Goal: Task Accomplishment & Management: Complete application form

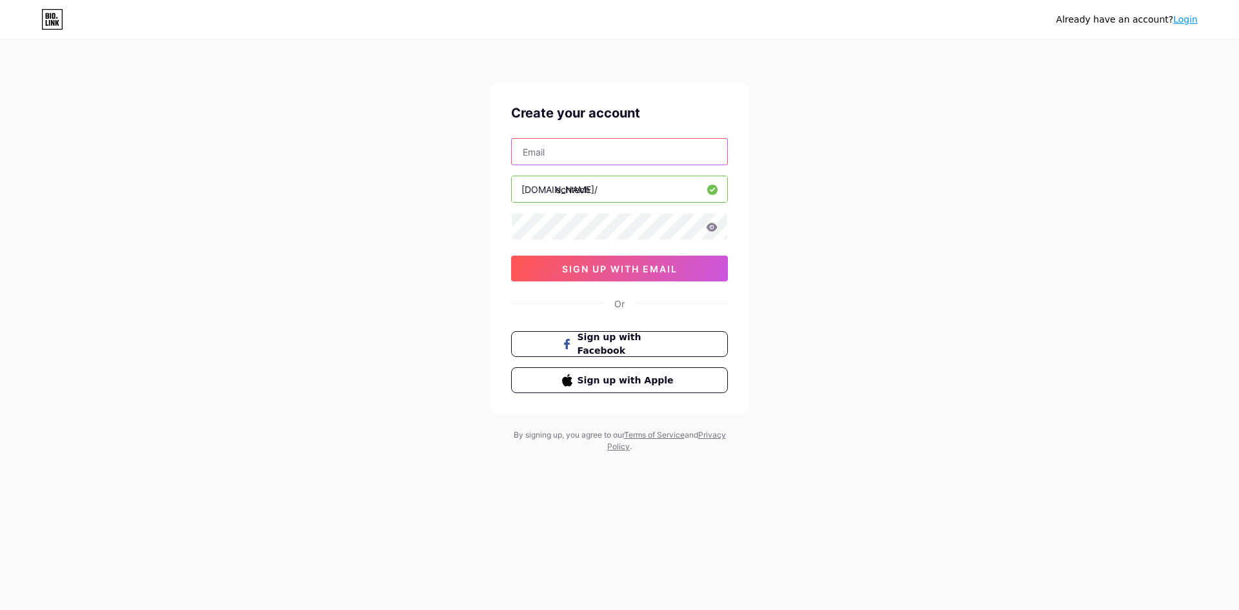
click at [571, 163] on input "text" at bounding box center [620, 152] width 216 height 26
type input "[EMAIL_ADDRESS][DOMAIN_NAME]"
click at [712, 227] on icon at bounding box center [712, 227] width 12 height 9
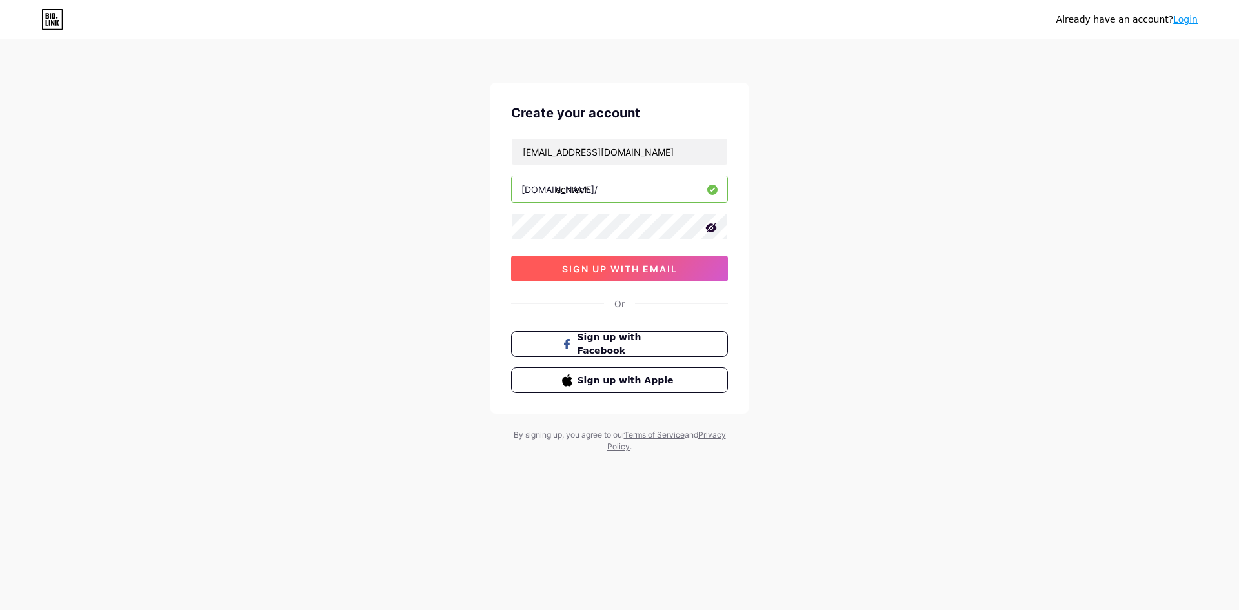
click at [619, 270] on span "sign up with email" at bounding box center [620, 268] width 116 height 11
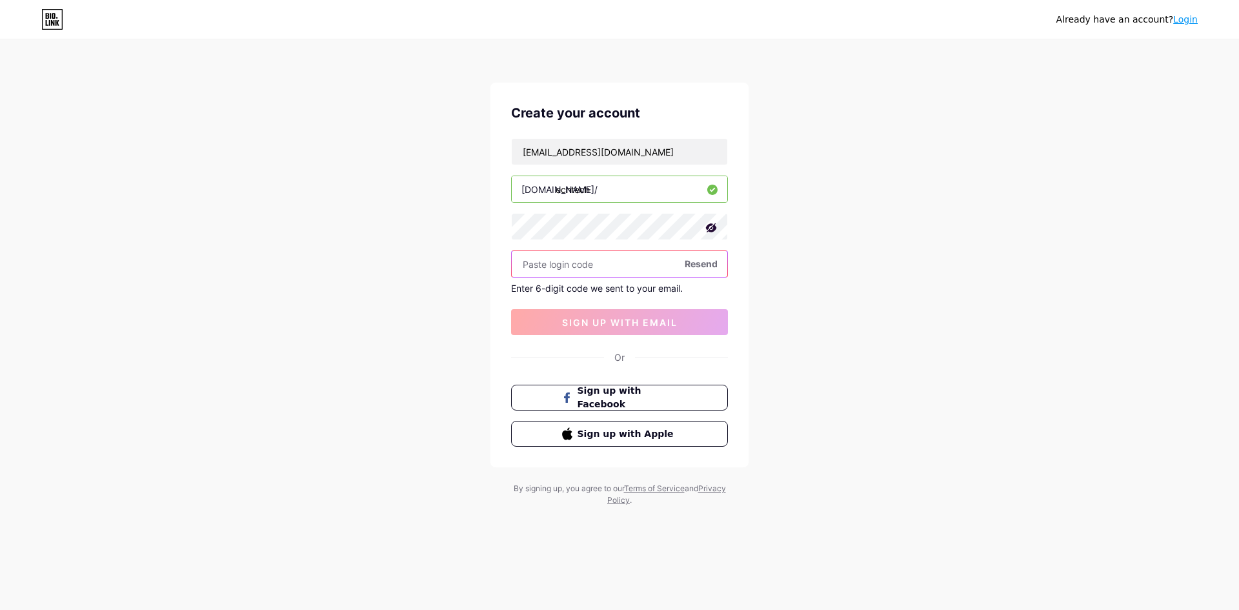
click at [583, 266] on input "text" at bounding box center [620, 264] width 216 height 26
type input "332567"
click at [638, 323] on span "sign up with email" at bounding box center [620, 322] width 116 height 11
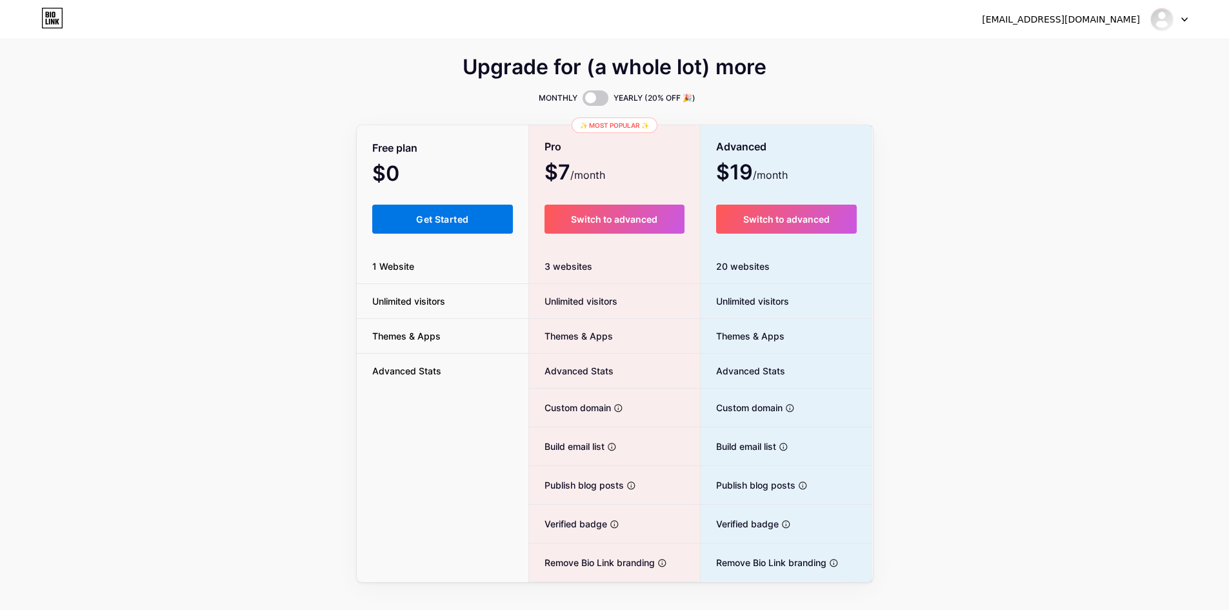
click at [467, 217] on span "Get Started" at bounding box center [442, 219] width 52 height 11
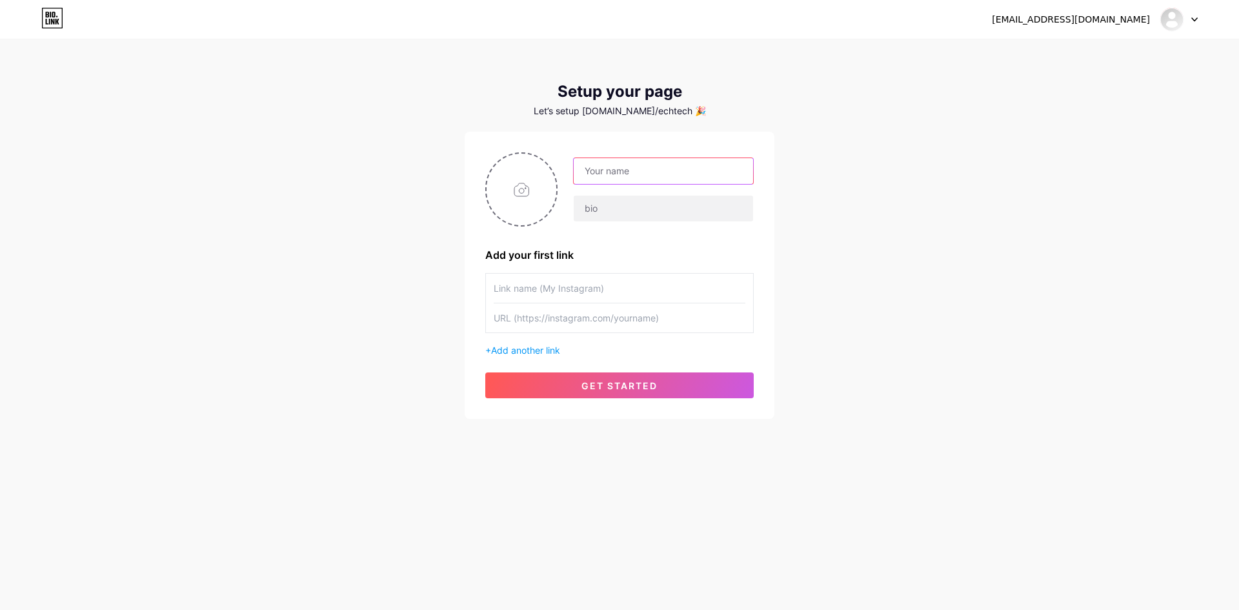
click at [605, 168] on input "text" at bounding box center [663, 171] width 179 height 26
type input "EchTech"
type input "Tech Blogs"
click at [600, 287] on input "text" at bounding box center [620, 288] width 252 height 29
click at [521, 188] on input "file" at bounding box center [522, 190] width 70 height 72
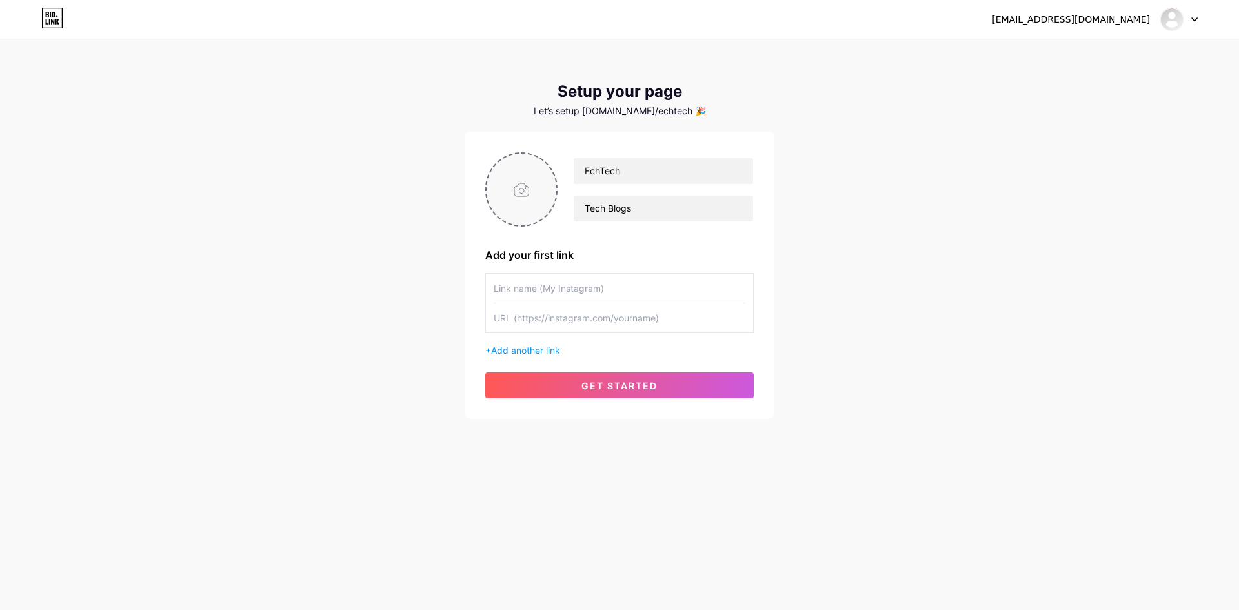
type input "C:\fakepath\3 Namaste Hindi 2.png"
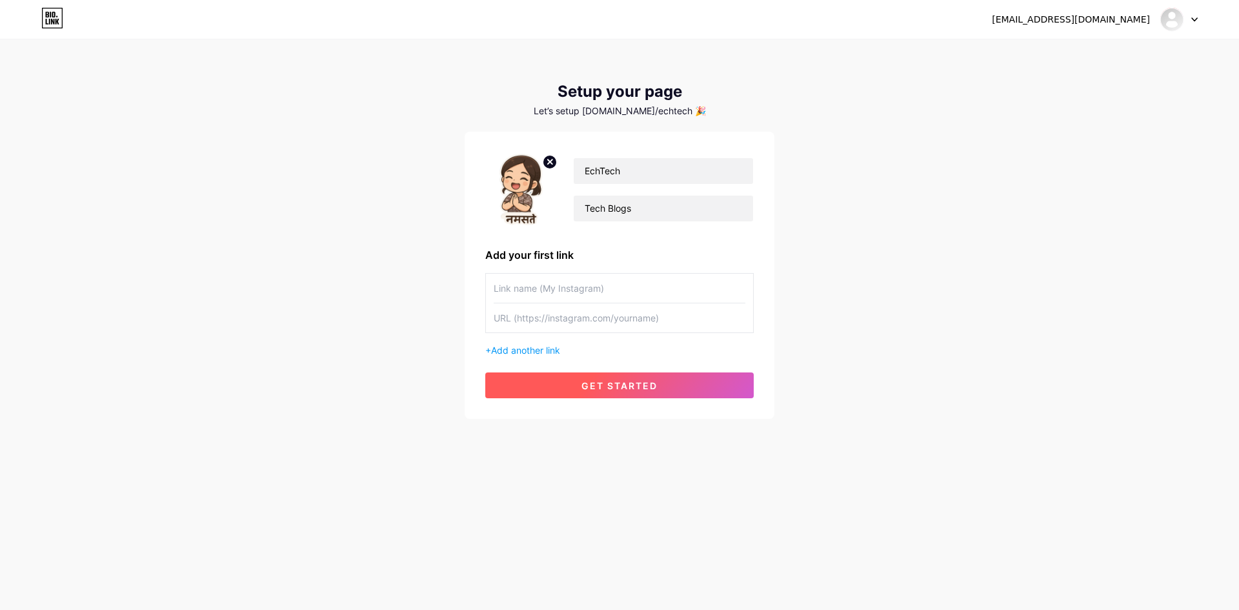
click at [625, 383] on span "get started" at bounding box center [619, 385] width 76 height 11
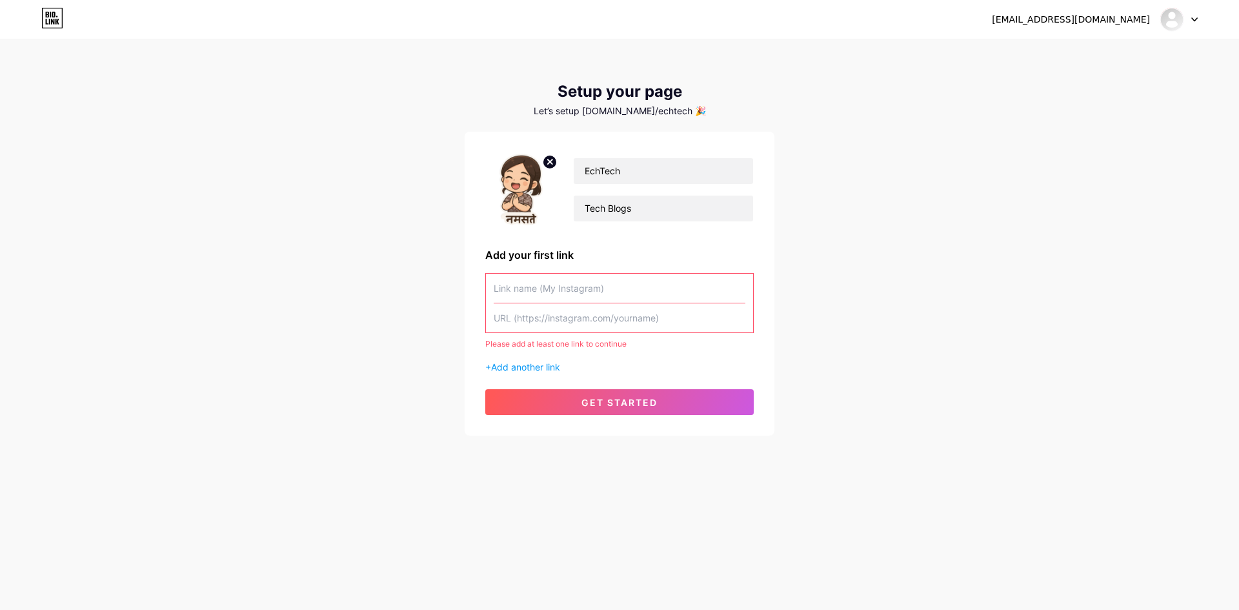
drag, startPoint x: 556, startPoint y: 267, endPoint x: 556, endPoint y: 289, distance: 22.6
click at [556, 267] on div "EchTech Tech Blogs Add your first link Please add at least one link to continue…" at bounding box center [619, 283] width 268 height 263
click at [556, 290] on input "text" at bounding box center [620, 288] width 252 height 29
click at [550, 365] on span "Add another link" at bounding box center [525, 366] width 69 height 11
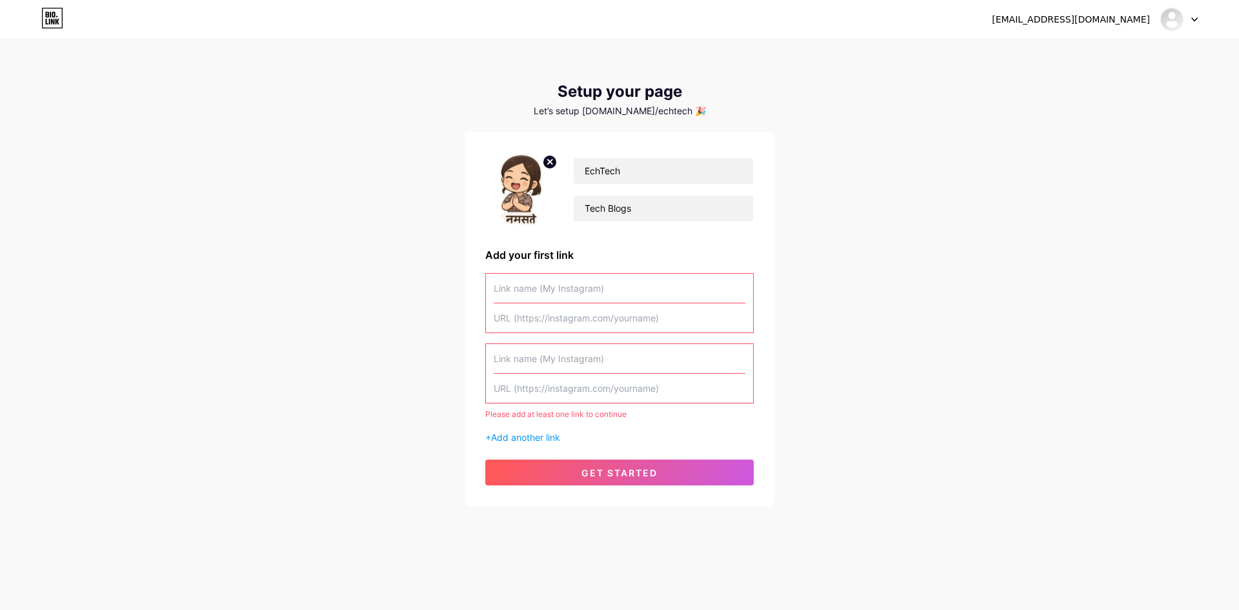
click at [538, 292] on input "text" at bounding box center [620, 288] width 252 height 29
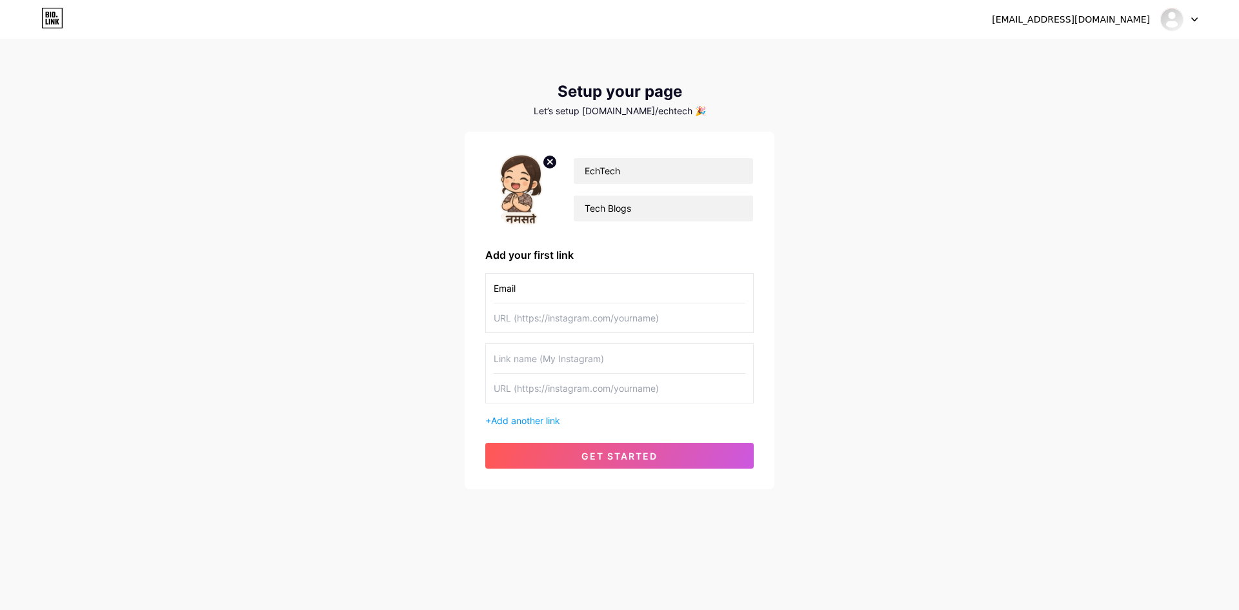
type input "Email"
type input "mailto:[EMAIL_ADDRESS][DOMAIN_NAME]"
click at [608, 466] on button "get started" at bounding box center [619, 456] width 268 height 26
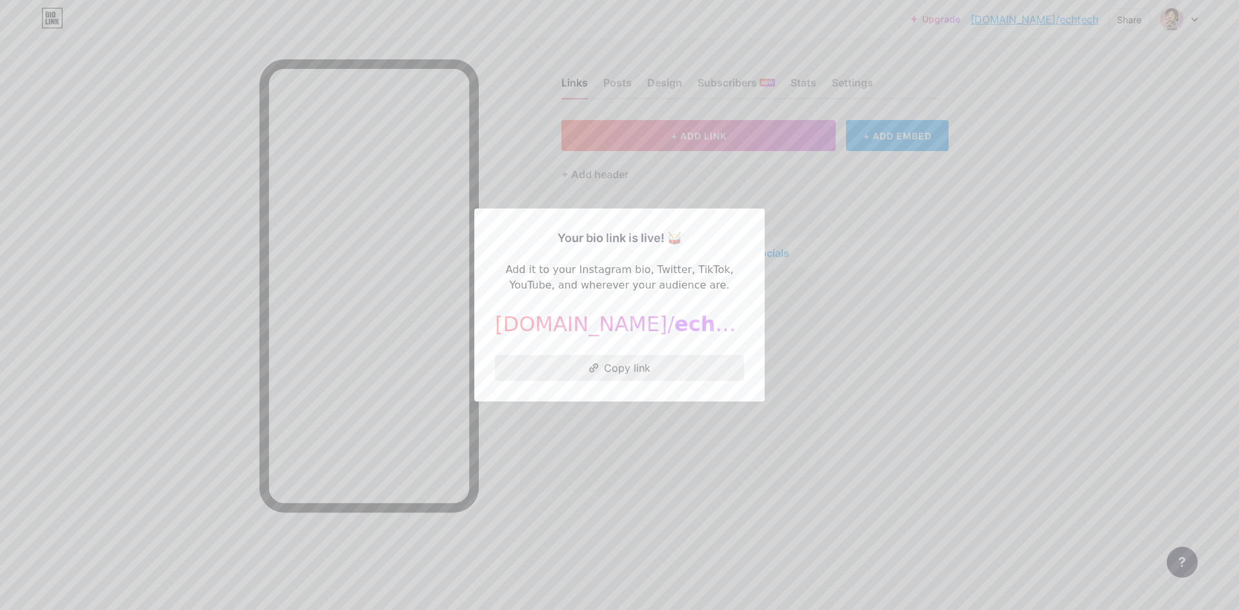
click at [618, 366] on button "Copy link" at bounding box center [619, 368] width 249 height 26
click at [845, 214] on div at bounding box center [619, 305] width 1239 height 610
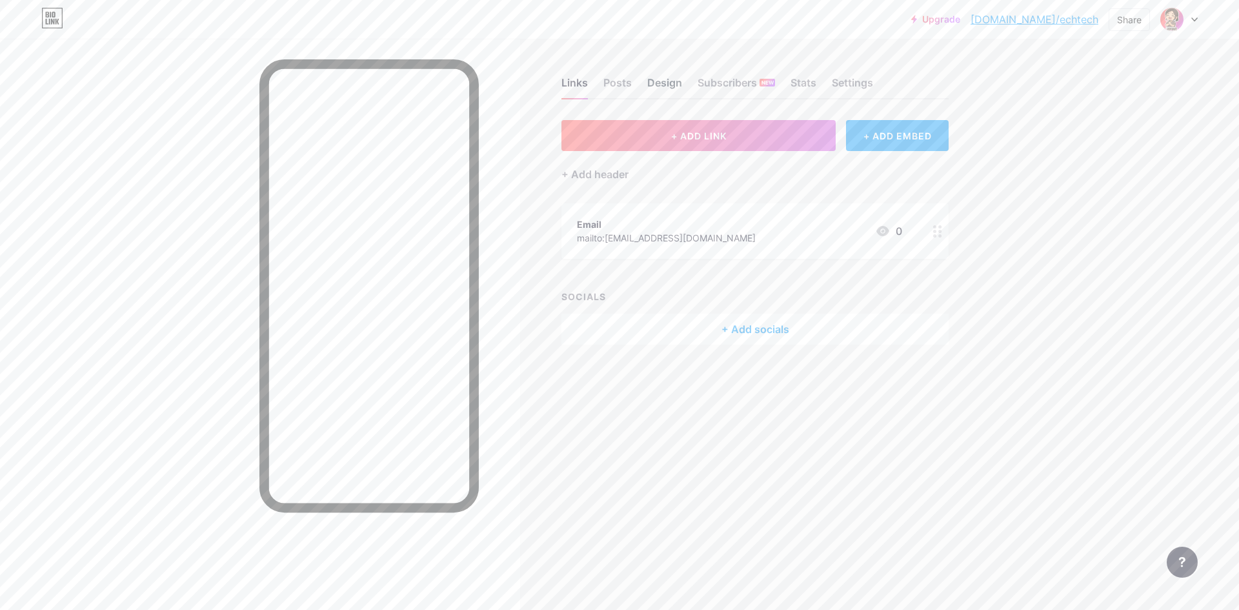
click at [658, 83] on div "Design" at bounding box center [664, 86] width 35 height 23
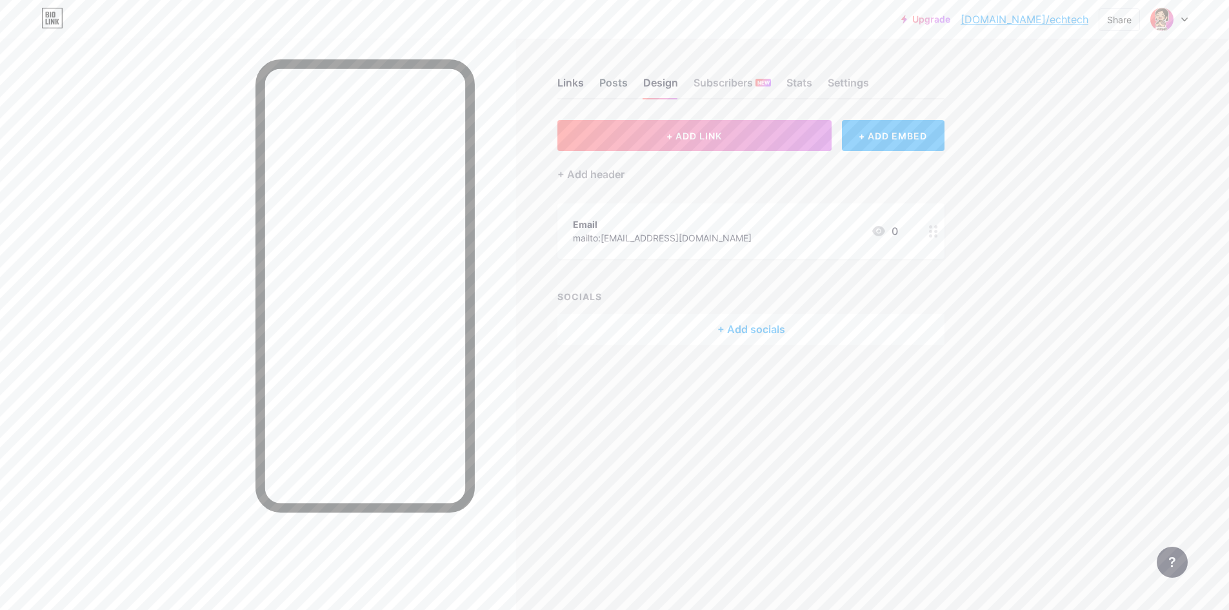
click at [617, 89] on div "Posts" at bounding box center [614, 86] width 28 height 23
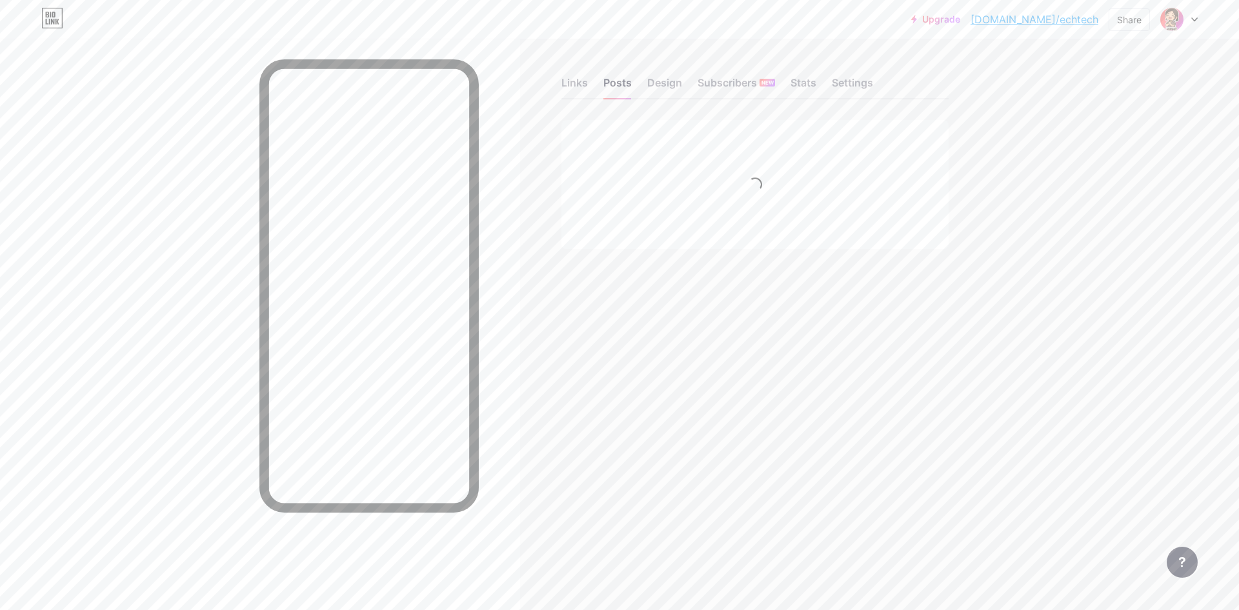
click at [638, 82] on div "Links Posts Design Subscribers NEW Stats Settings" at bounding box center [754, 76] width 387 height 45
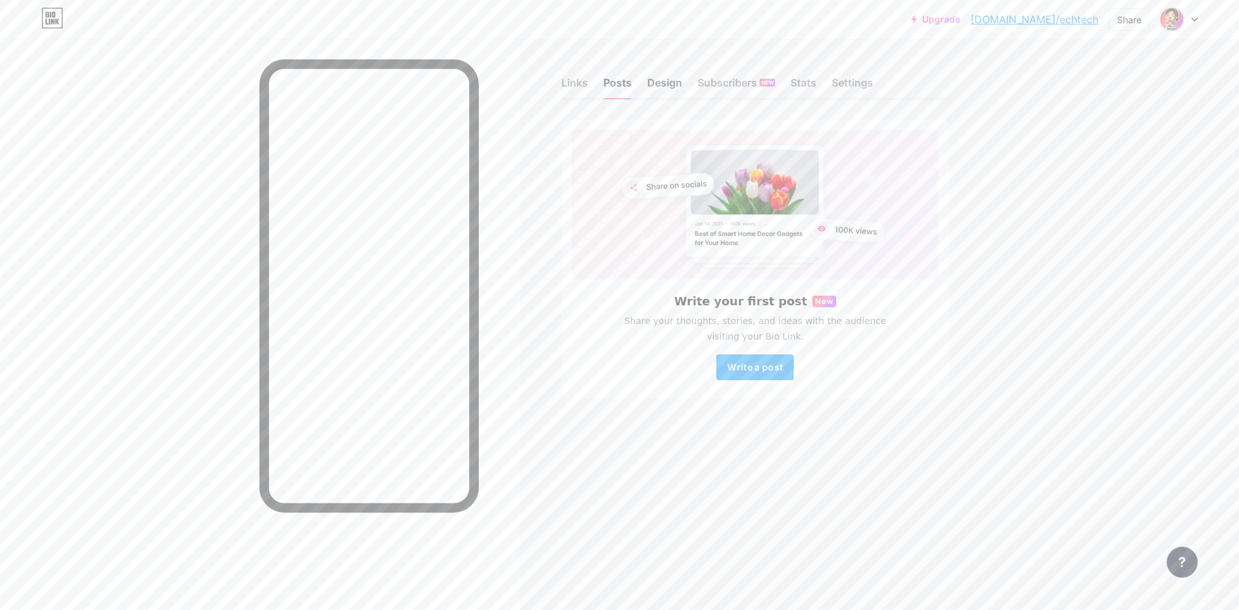
click at [657, 88] on div "Design" at bounding box center [664, 86] width 35 height 23
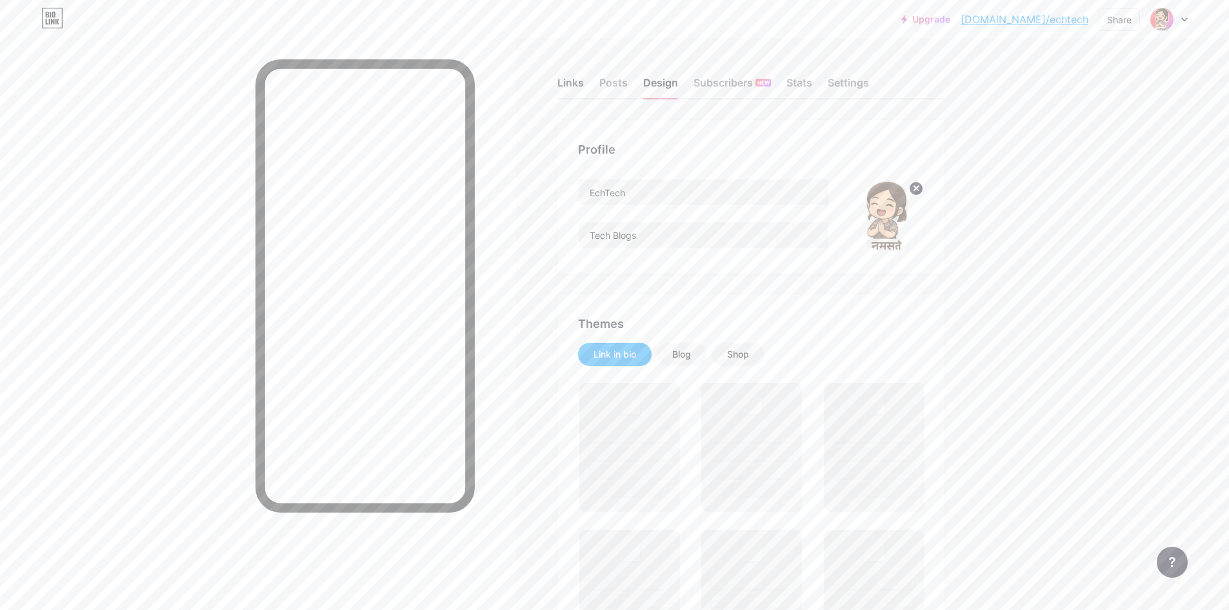
click at [565, 81] on div "Links" at bounding box center [571, 86] width 26 height 23
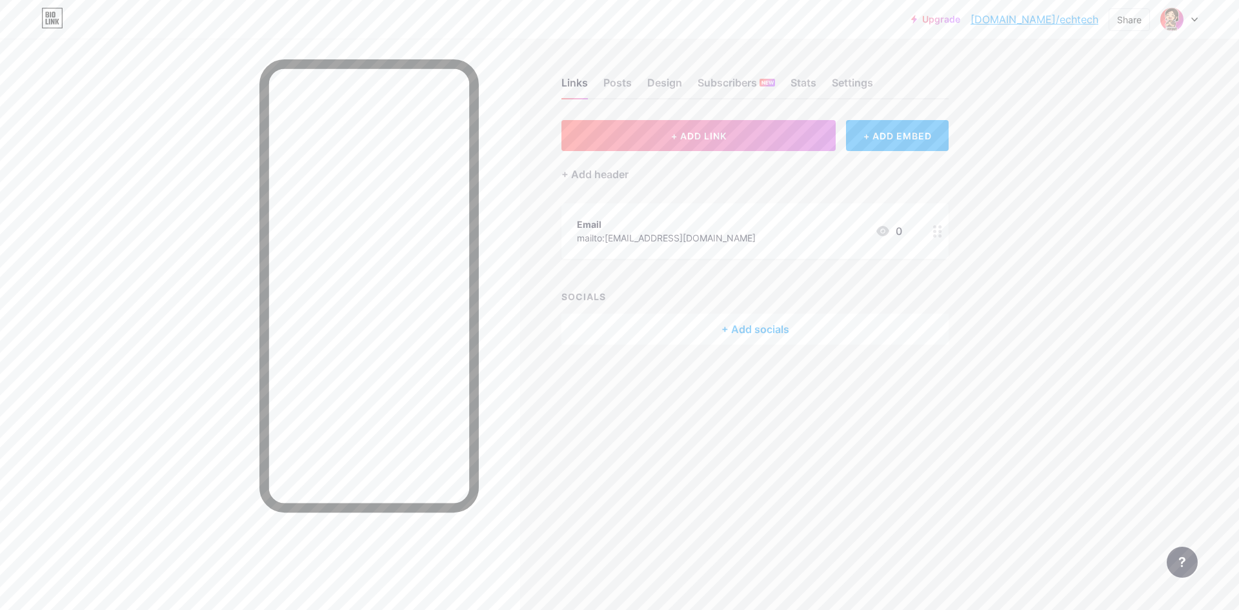
drag, startPoint x: 716, startPoint y: 131, endPoint x: 753, endPoint y: 234, distance: 109.2
click at [753, 234] on div "+ ADD LINK + ADD EMBED + Add header Email mailto:[EMAIL_ADDRESS][DOMAIN_NAME] 0…" at bounding box center [754, 232] width 387 height 225
click at [870, 125] on div "+ ADD EMBED" at bounding box center [897, 135] width 103 height 31
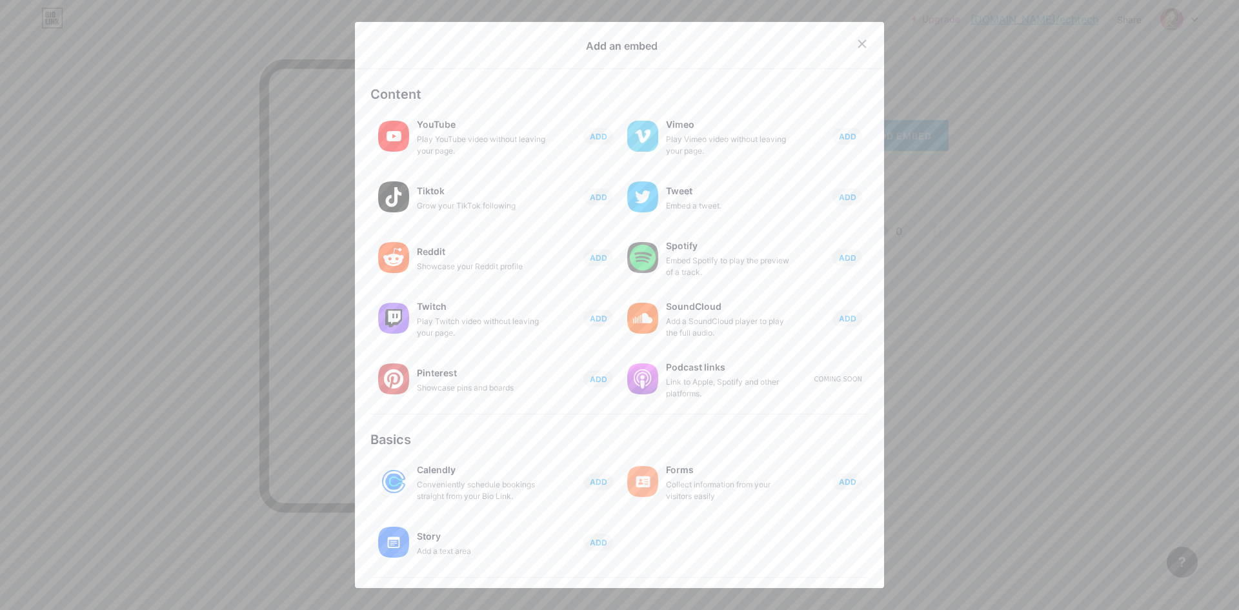
scroll to position [92, 0]
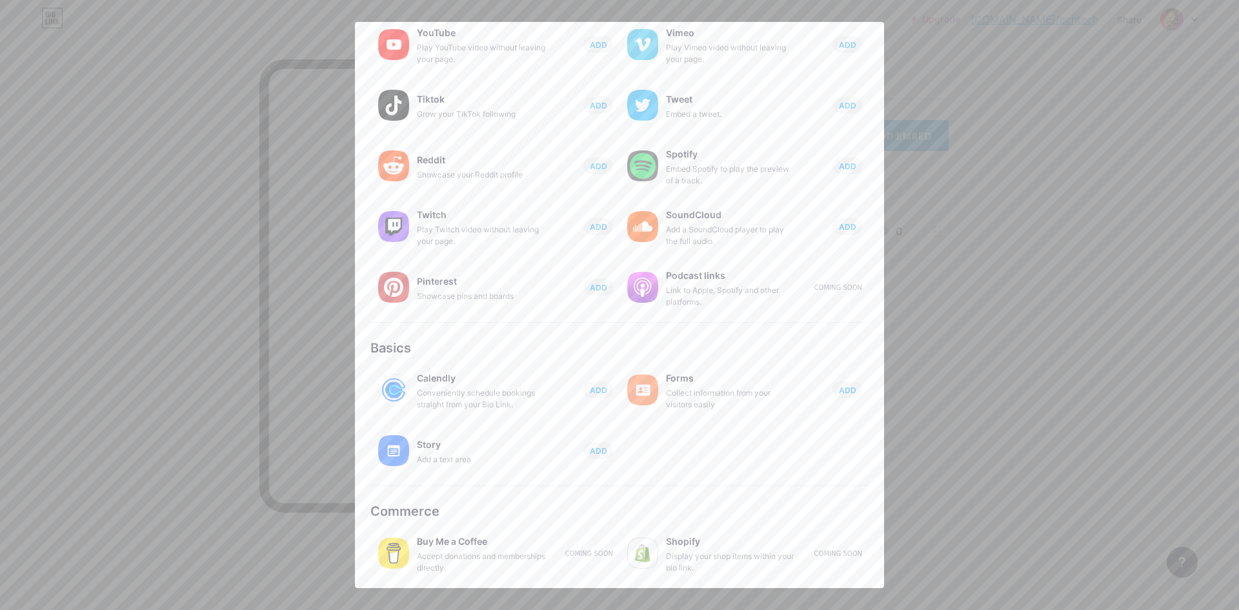
click at [977, 303] on div at bounding box center [619, 305] width 1239 height 610
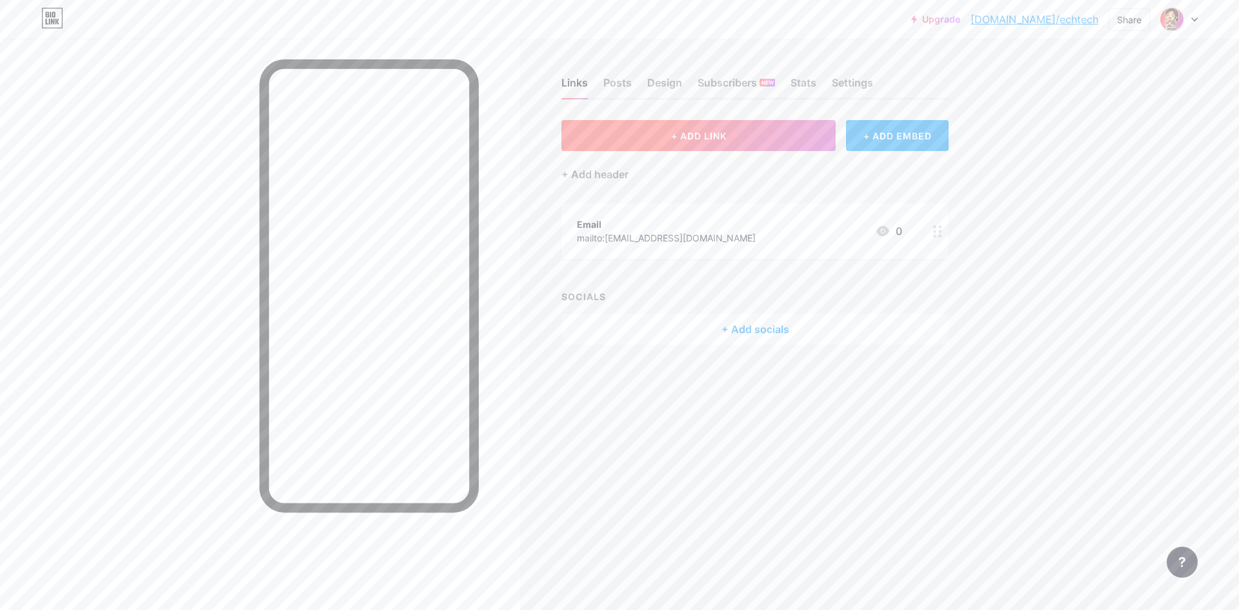
click at [667, 136] on button "+ ADD LINK" at bounding box center [698, 135] width 274 height 31
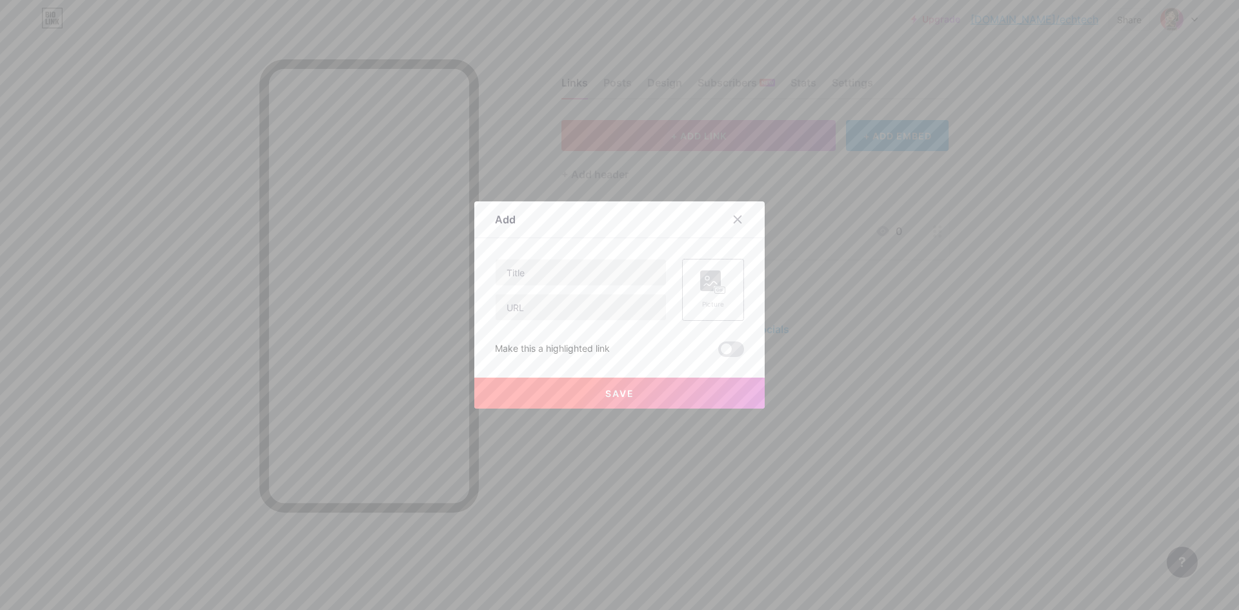
click at [718, 296] on div "Picture" at bounding box center [713, 289] width 26 height 39
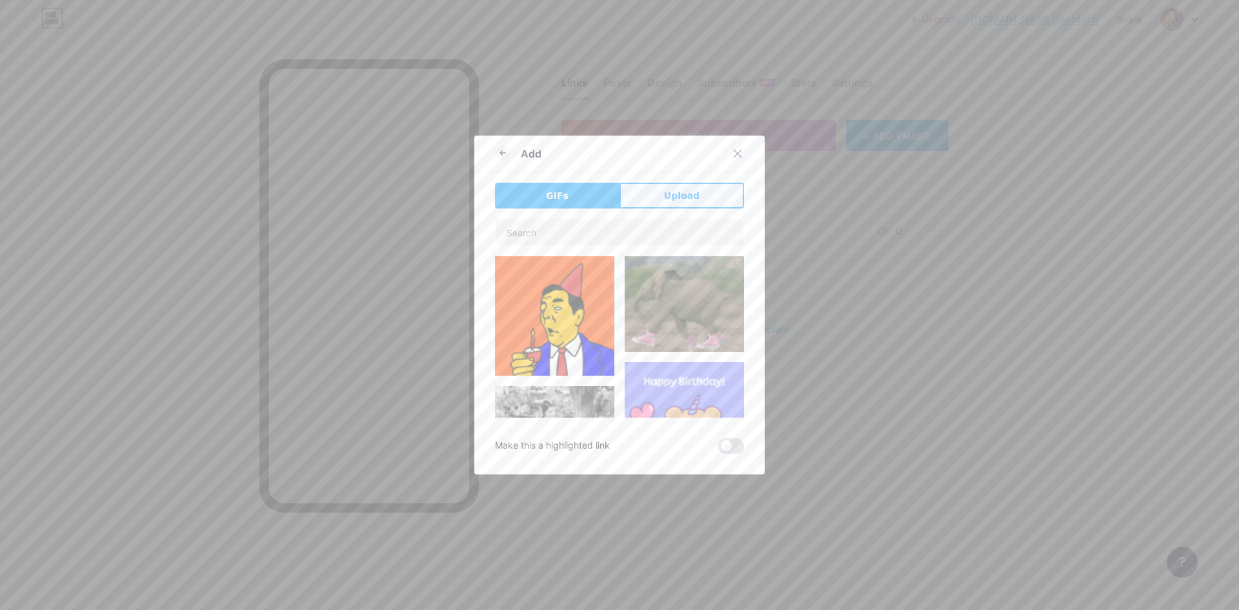
click at [651, 193] on button "Upload" at bounding box center [682, 196] width 125 height 26
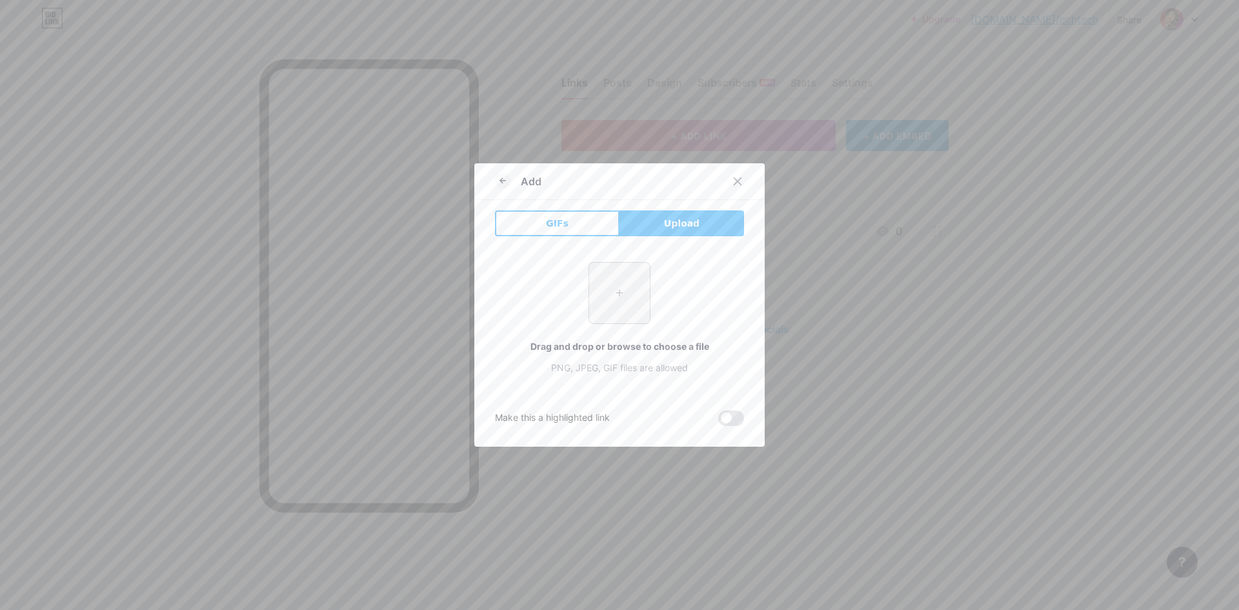
click at [611, 294] on input "file" at bounding box center [619, 293] width 61 height 61
type input "C:\fakepath\5 Heart.png"
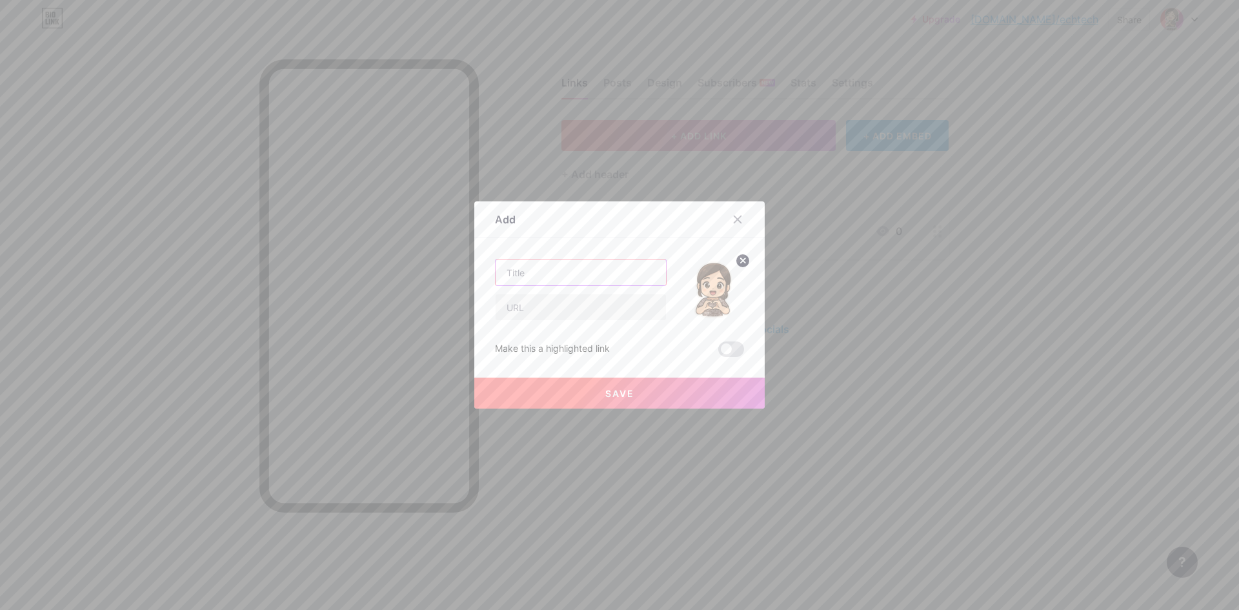
click at [572, 264] on input "text" at bounding box center [581, 272] width 170 height 26
type input "QR"
click at [644, 395] on button "Save" at bounding box center [619, 393] width 290 height 31
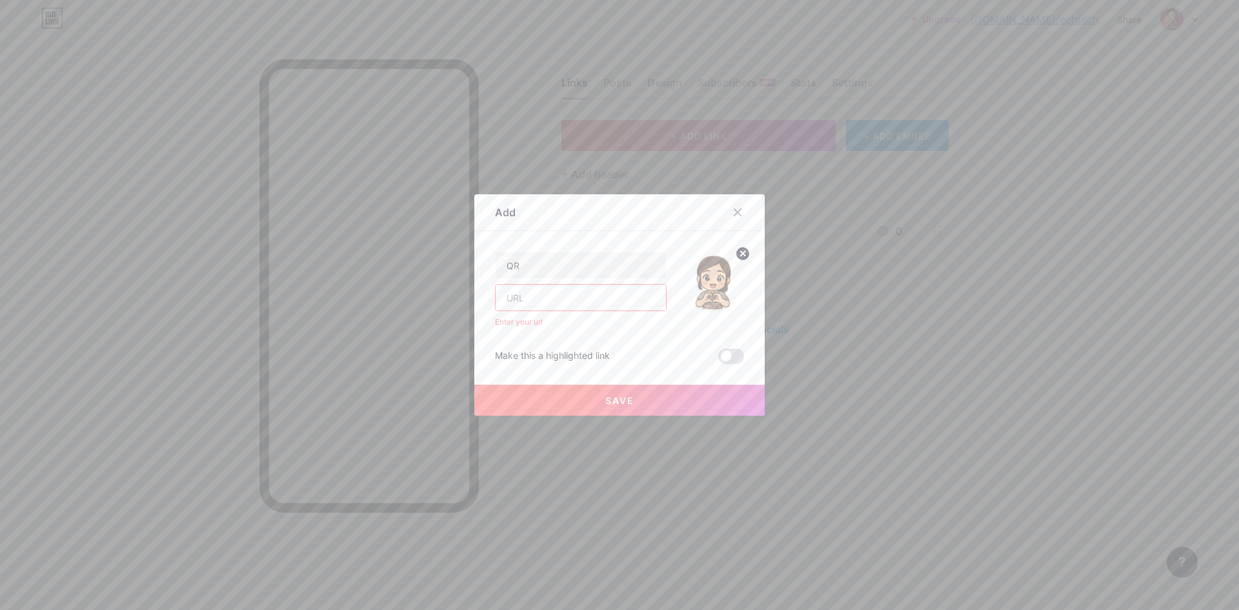
click at [605, 291] on input "text" at bounding box center [581, 298] width 170 height 26
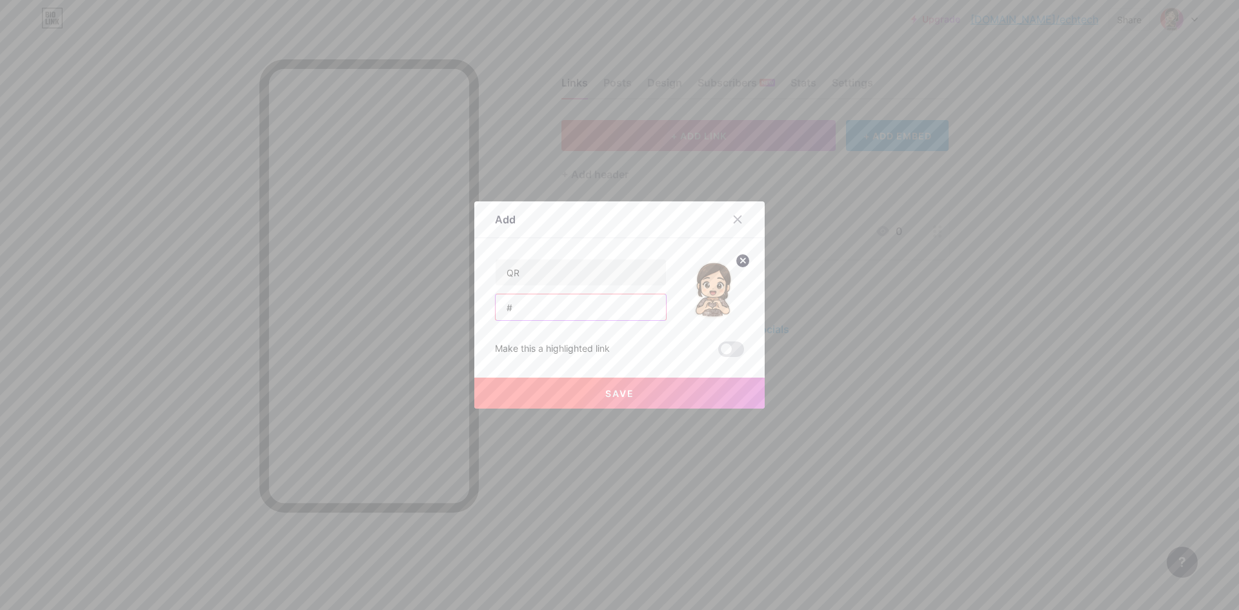
type input "#"
click at [632, 394] on button "Save" at bounding box center [619, 393] width 290 height 31
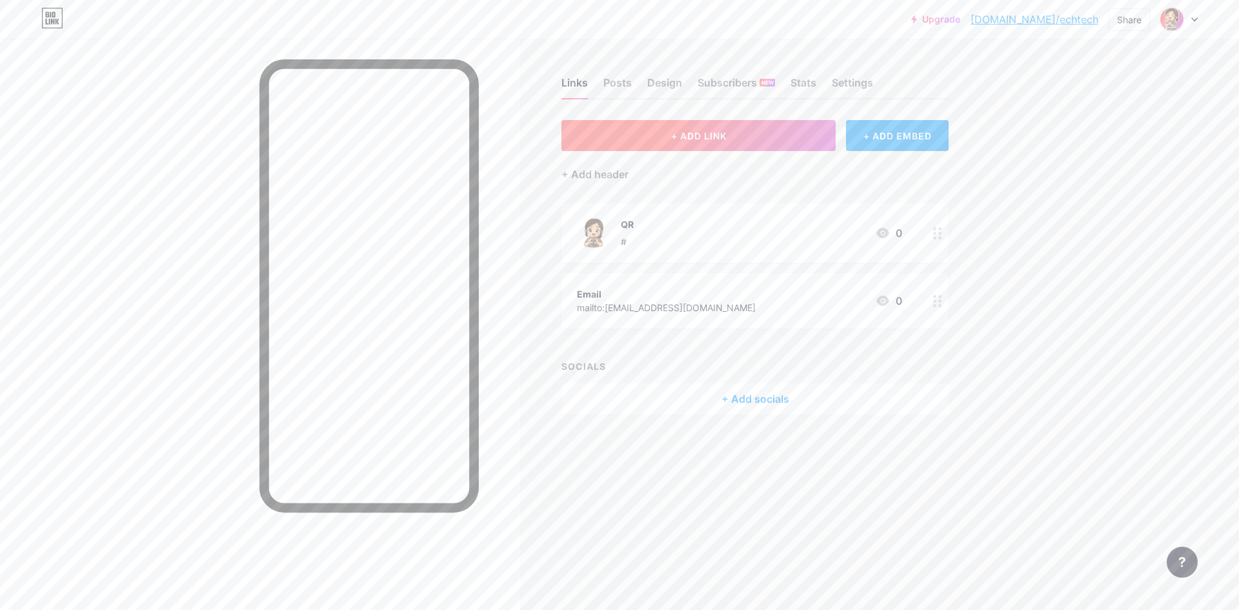
click at [711, 125] on button "+ ADD LINK" at bounding box center [698, 135] width 274 height 31
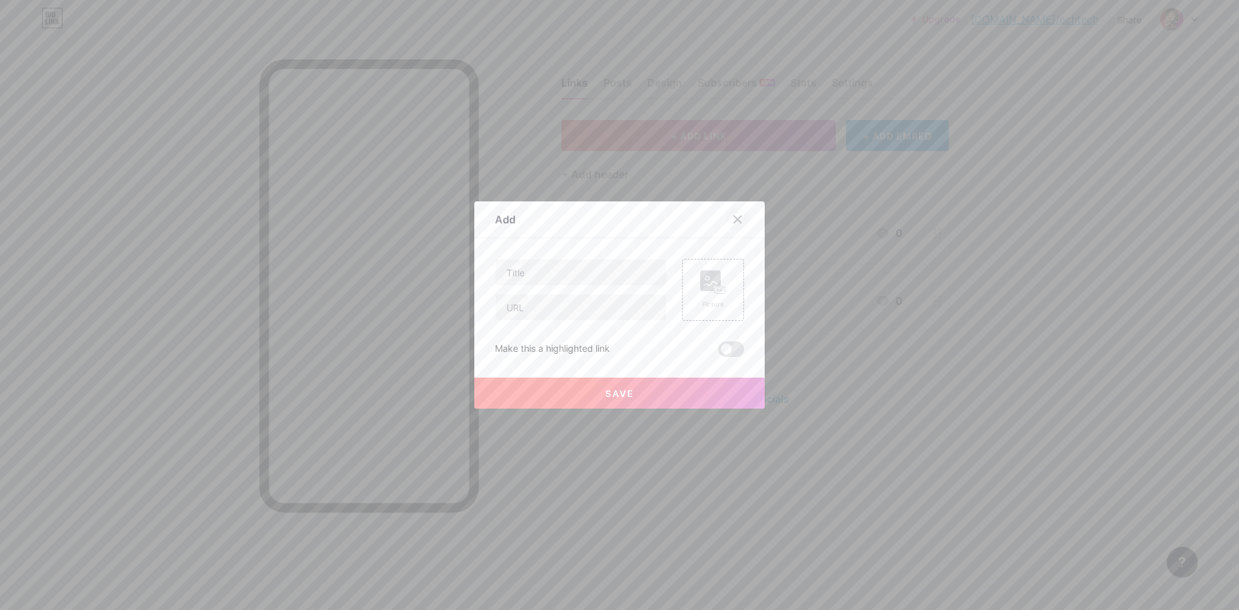
click at [732, 223] on icon at bounding box center [737, 219] width 10 height 10
